Goal: Transaction & Acquisition: Subscribe to service/newsletter

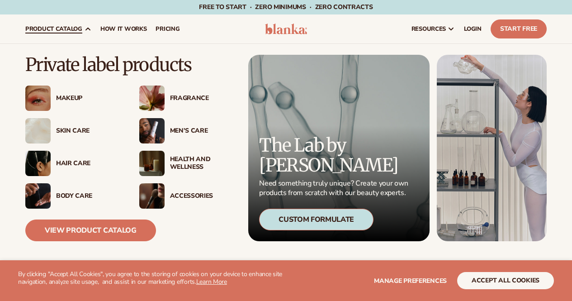
click at [80, 27] on span "product catalog" at bounding box center [53, 28] width 57 height 7
click at [187, 161] on div "Health And Wellness" at bounding box center [202, 163] width 65 height 15
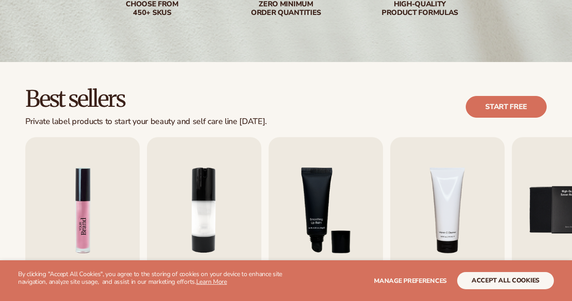
scroll to position [271, 0]
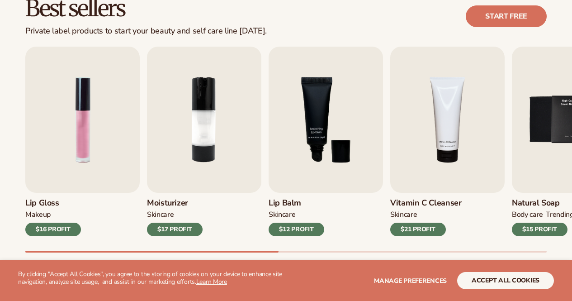
click at [11, 214] on div "Best sellers Private label products to start your beauty and self care line tod…" at bounding box center [286, 134] width 572 height 324
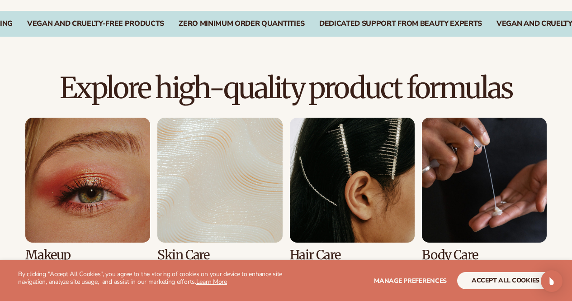
scroll to position [566, 0]
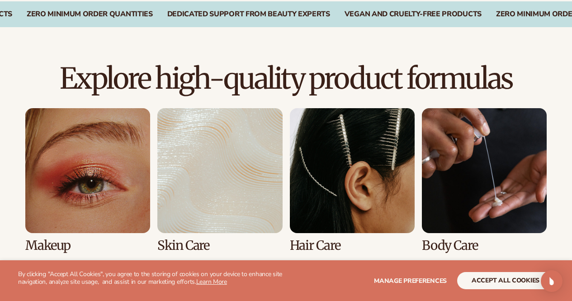
click at [322, 189] on link "3 / 8" at bounding box center [352, 180] width 125 height 144
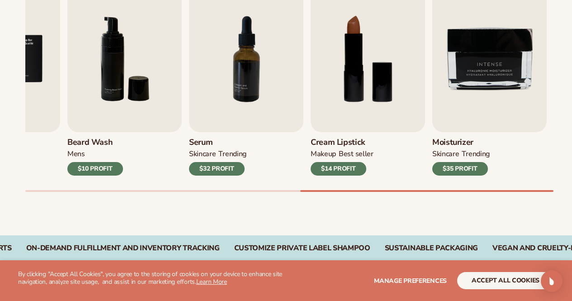
scroll to position [279, 0]
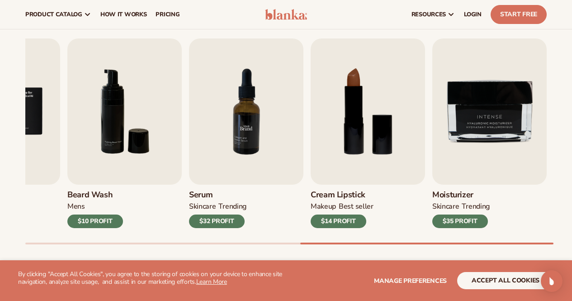
click at [259, 155] on img "7 / 9" at bounding box center [246, 111] width 114 height 146
click at [217, 218] on div "$32 PROFIT" at bounding box center [217, 221] width 56 height 14
click at [263, 143] on img "7 / 9" at bounding box center [246, 111] width 114 height 146
click at [212, 221] on div "$32 PROFIT" at bounding box center [217, 221] width 56 height 14
click at [488, 280] on button "accept all cookies" at bounding box center [505, 280] width 97 height 17
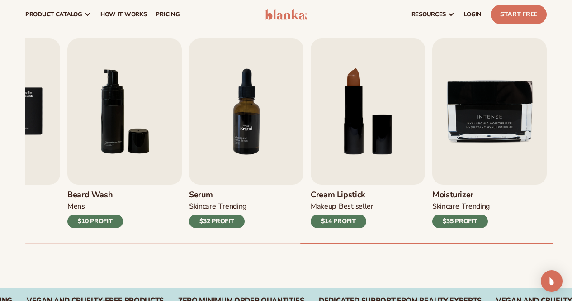
click at [228, 156] on img "7 / 9" at bounding box center [246, 111] width 114 height 146
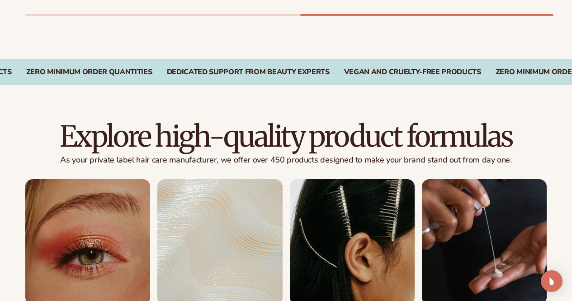
scroll to position [551, 0]
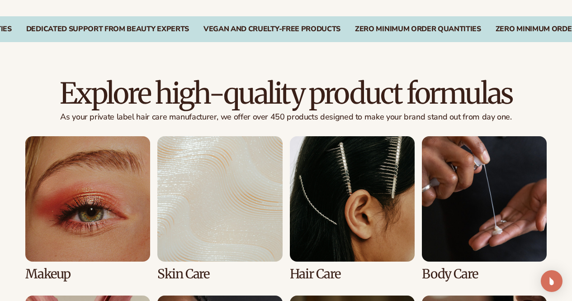
click at [104, 230] on link "1 / 8" at bounding box center [87, 208] width 125 height 144
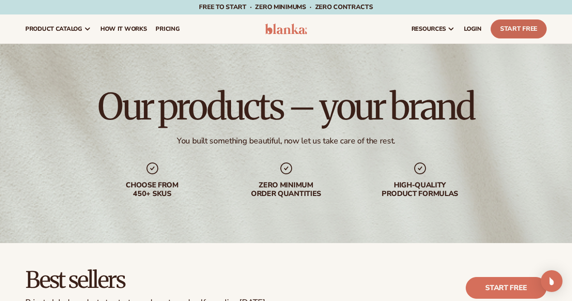
click at [512, 24] on link "Start Free" at bounding box center [519, 28] width 56 height 19
